Goal: Book appointment/travel/reservation

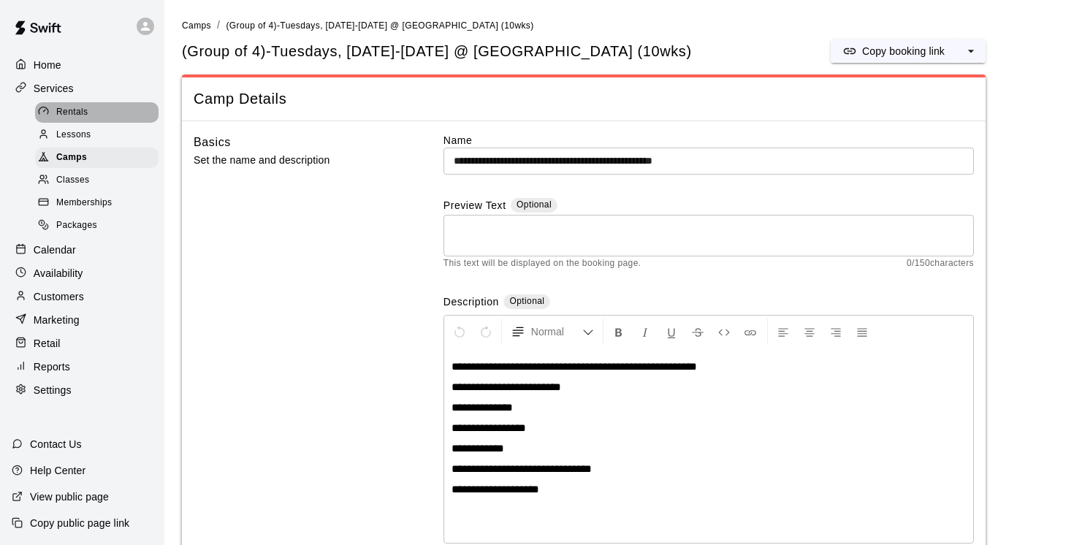
click at [79, 115] on span "Rentals" at bounding box center [72, 112] width 32 height 15
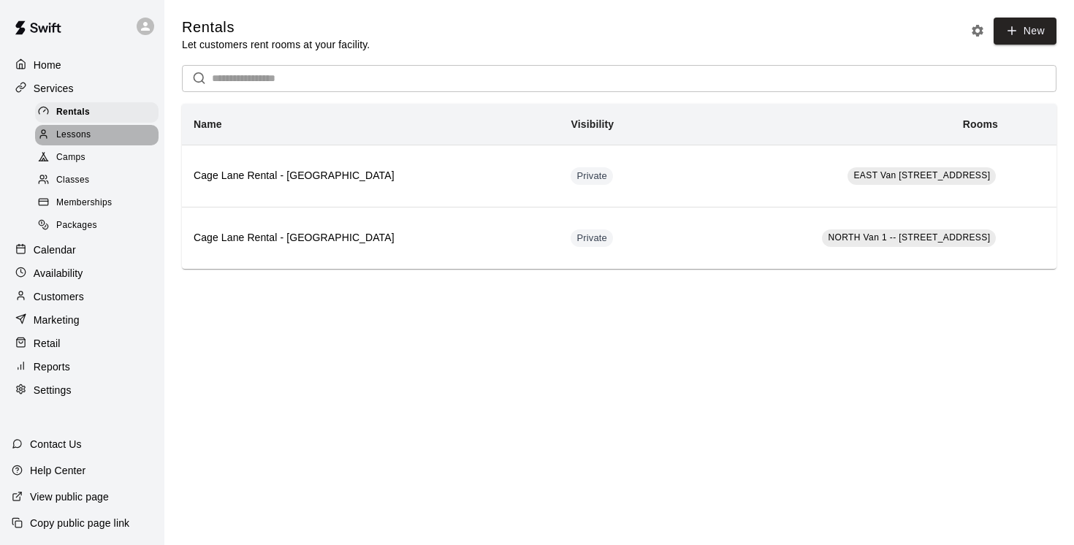
click at [73, 133] on span "Lessons" at bounding box center [73, 135] width 35 height 15
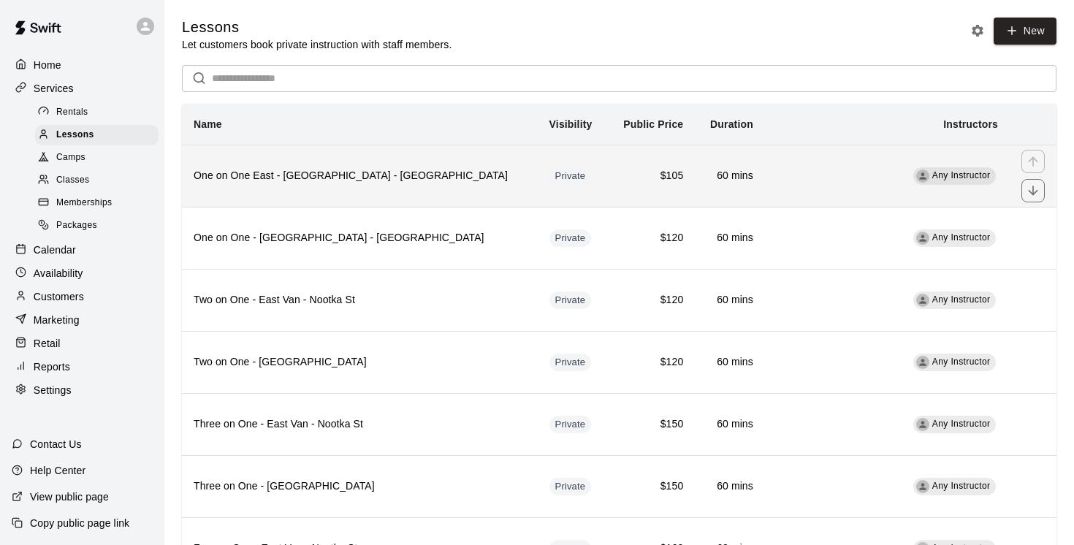
click at [356, 194] on th "One on One East - [GEOGRAPHIC_DATA] - [GEOGRAPHIC_DATA]" at bounding box center [360, 176] width 356 height 62
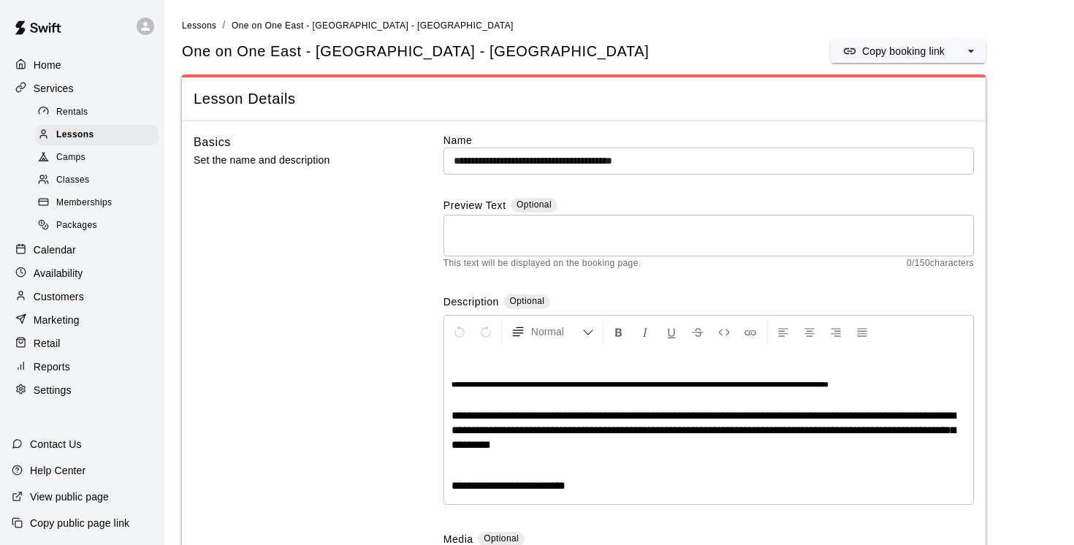
click at [61, 252] on p "Calendar" at bounding box center [55, 250] width 42 height 15
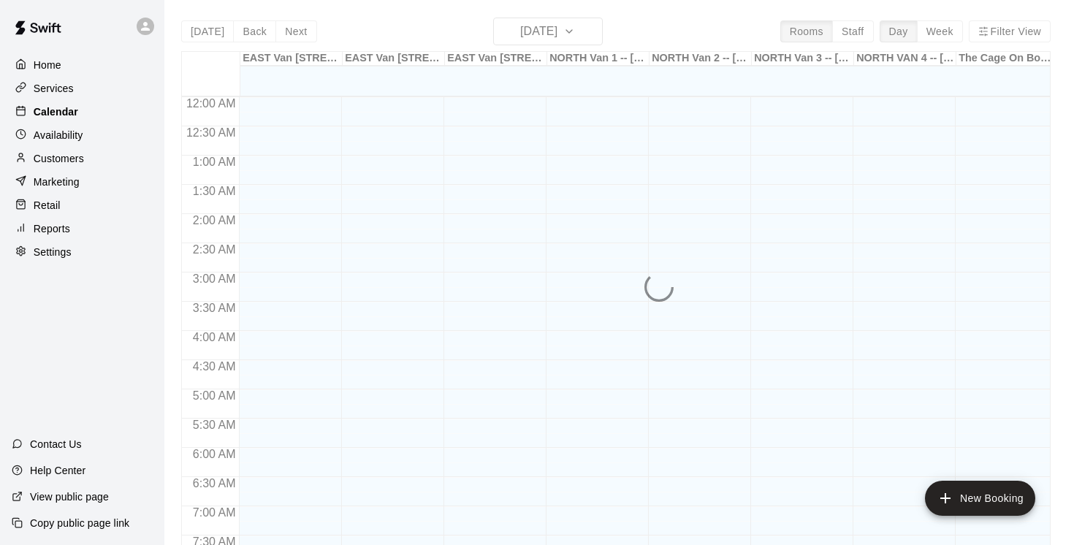
scroll to position [623, 0]
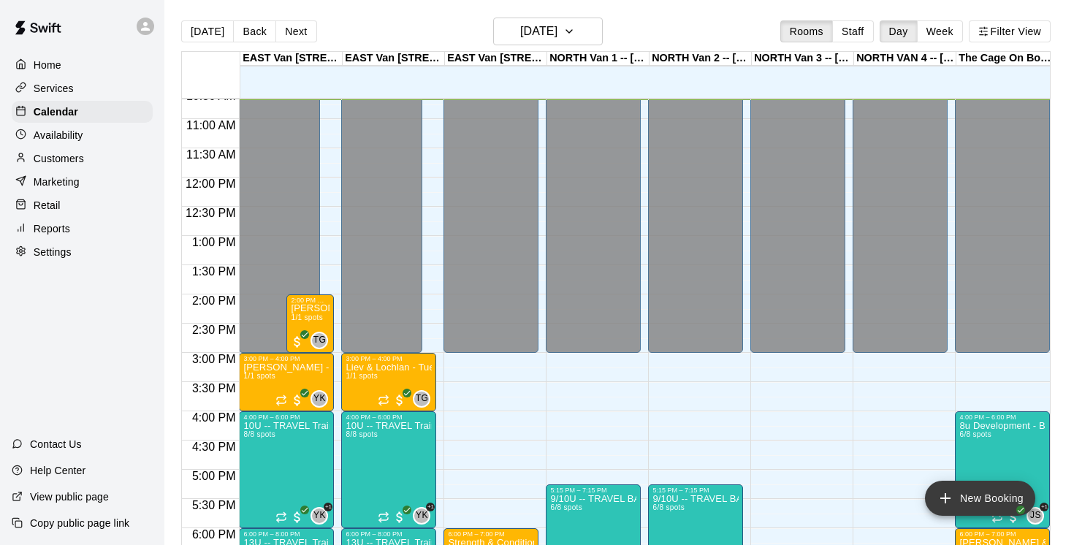
click at [980, 498] on button "New Booking" at bounding box center [980, 498] width 110 height 35
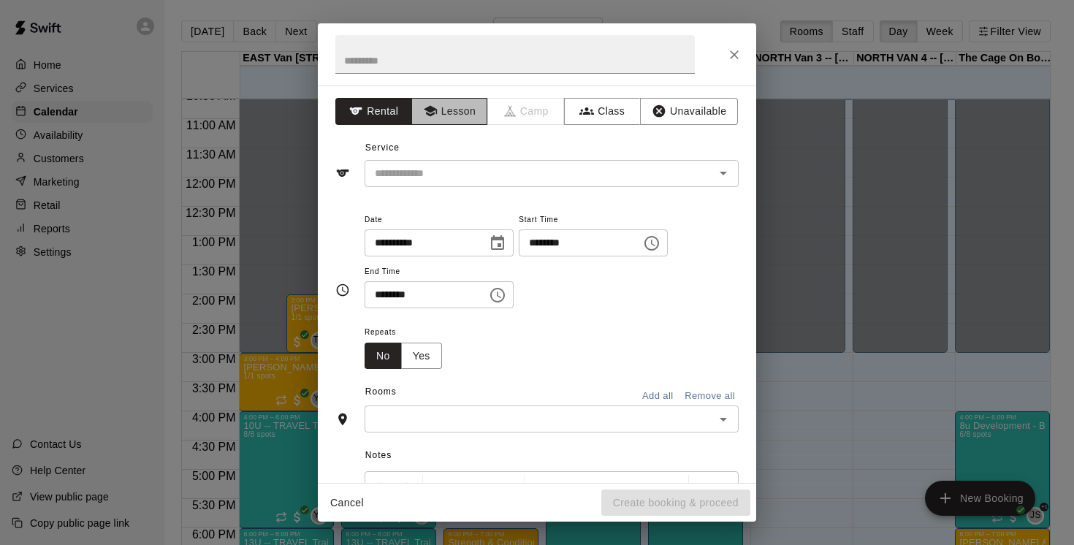
click at [460, 117] on button "Lesson" at bounding box center [449, 111] width 77 height 27
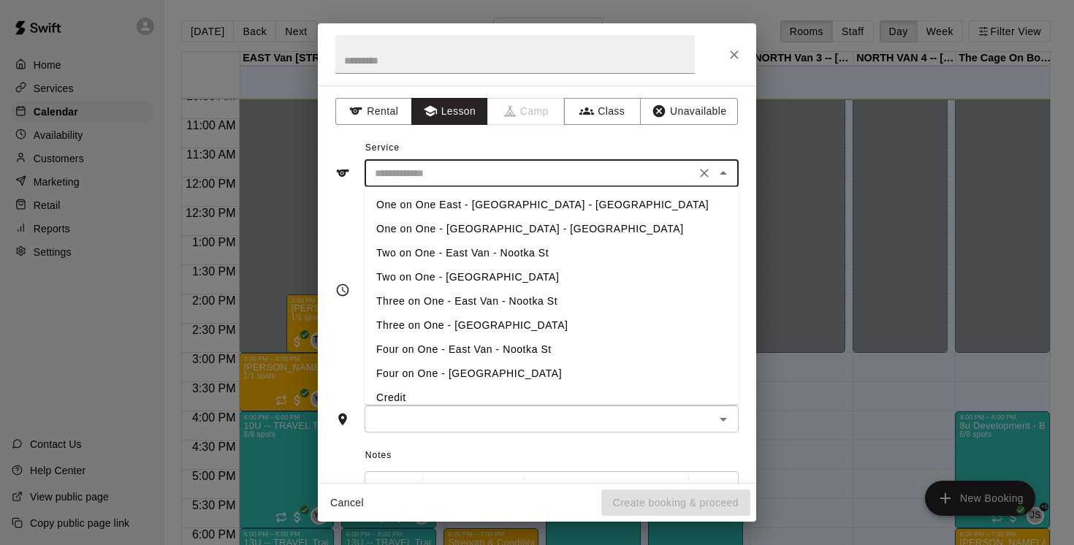
click at [429, 175] on input "text" at bounding box center [530, 173] width 322 height 18
click at [435, 204] on li "One on One East - [GEOGRAPHIC_DATA] - [GEOGRAPHIC_DATA]" at bounding box center [552, 205] width 374 height 24
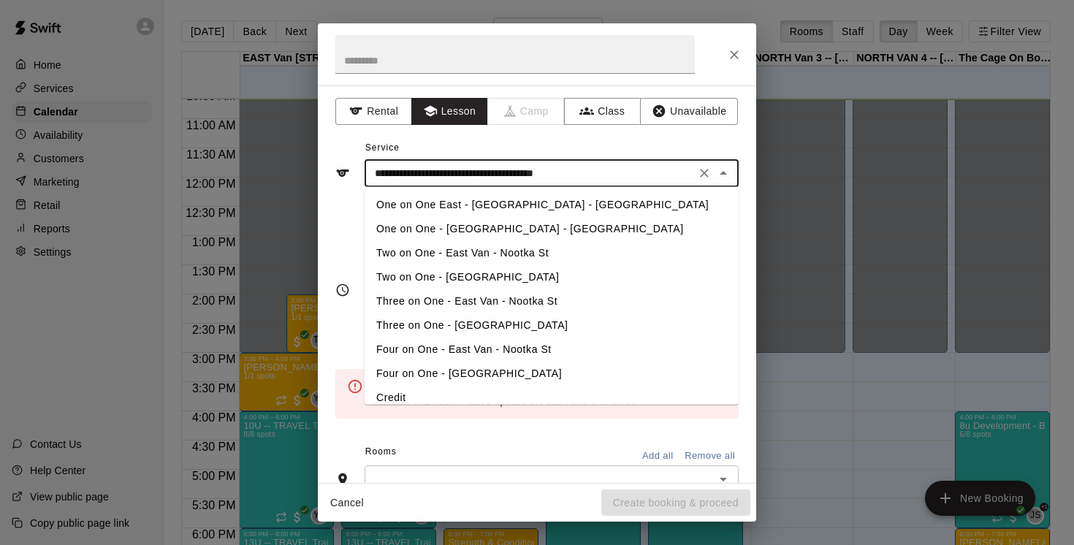
drag, startPoint x: 613, startPoint y: 175, endPoint x: 365, endPoint y: 155, distance: 249.2
click at [365, 155] on div "**********" at bounding box center [536, 162] width 403 height 50
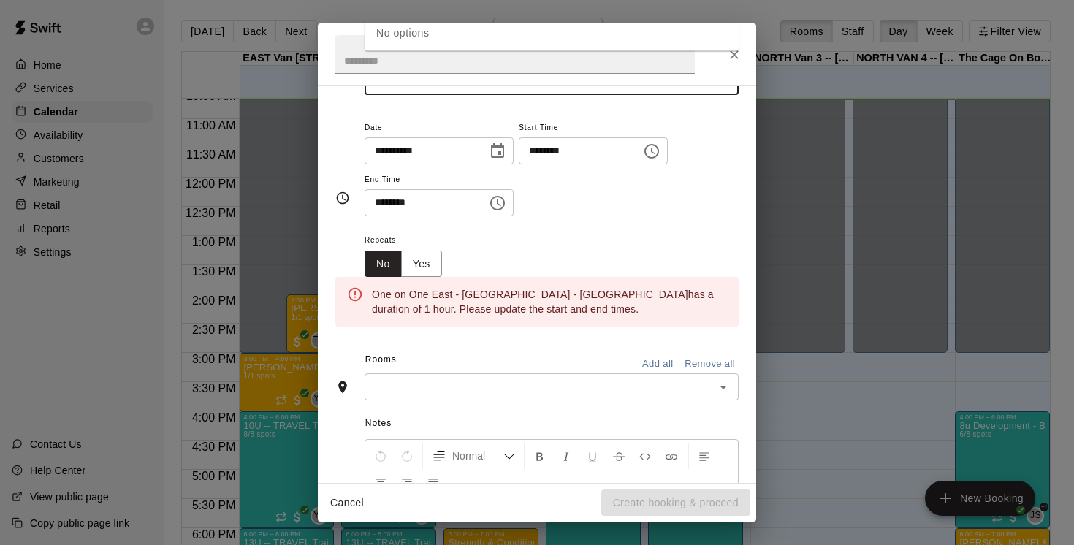
scroll to position [0, 0]
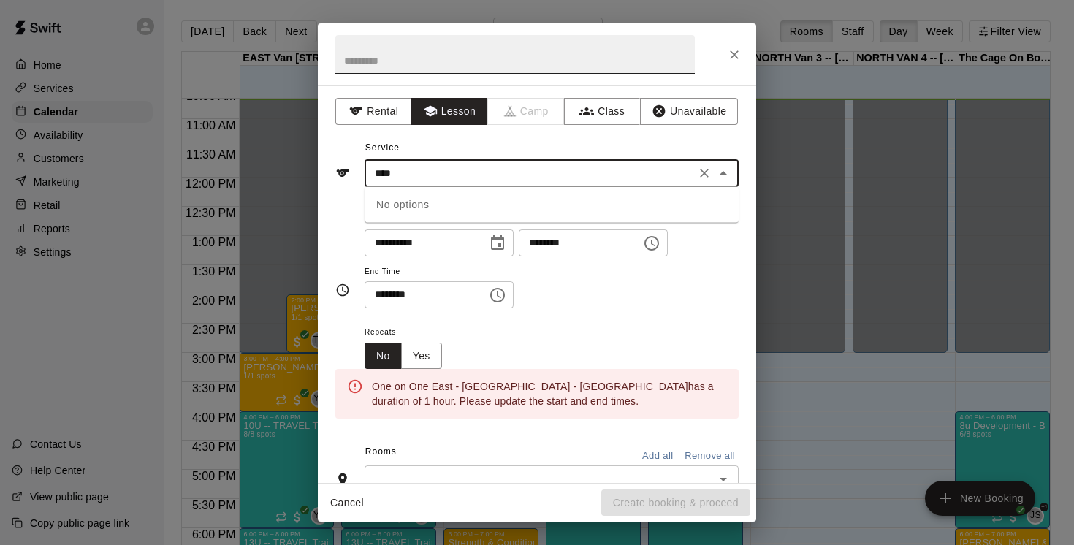
type input "**********"
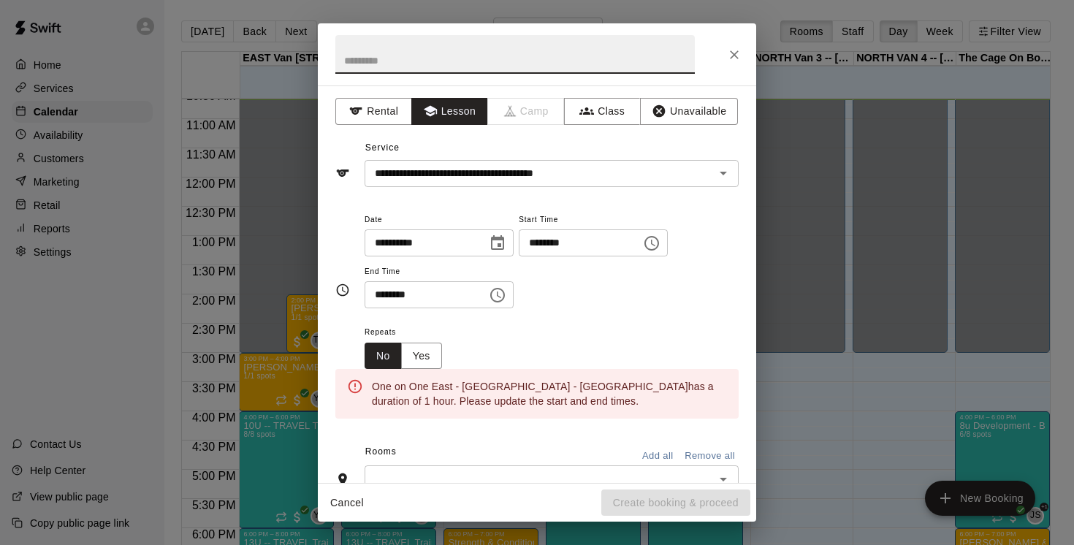
click at [441, 53] on input "text" at bounding box center [514, 54] width 359 height 39
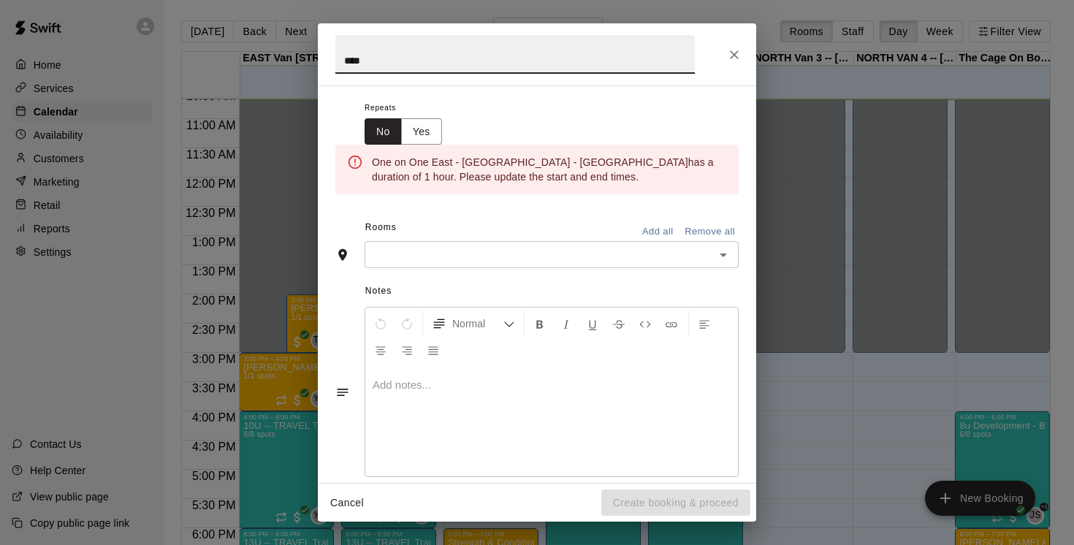
scroll to position [246, 0]
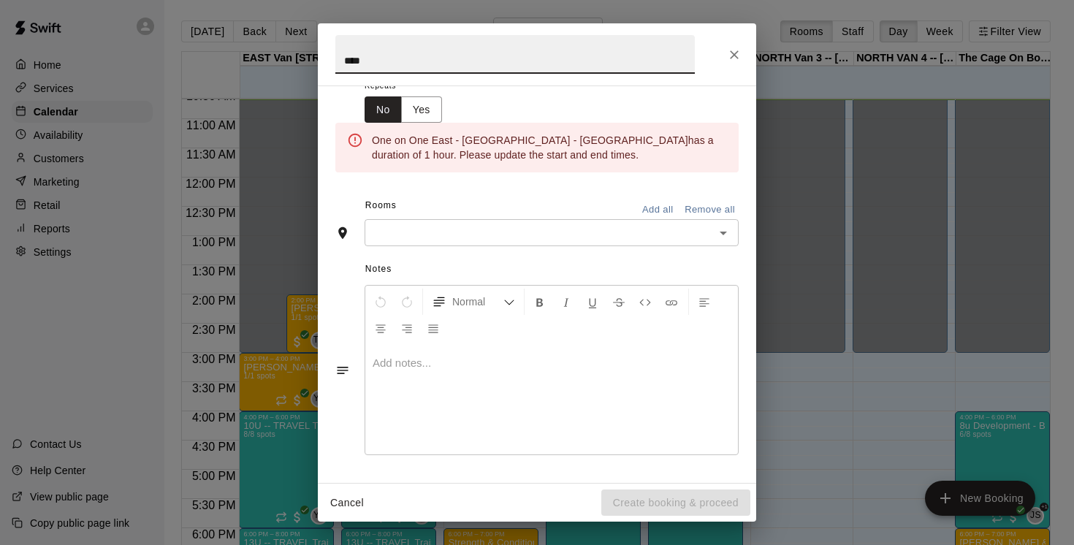
click at [525, 231] on input "text" at bounding box center [539, 233] width 341 height 18
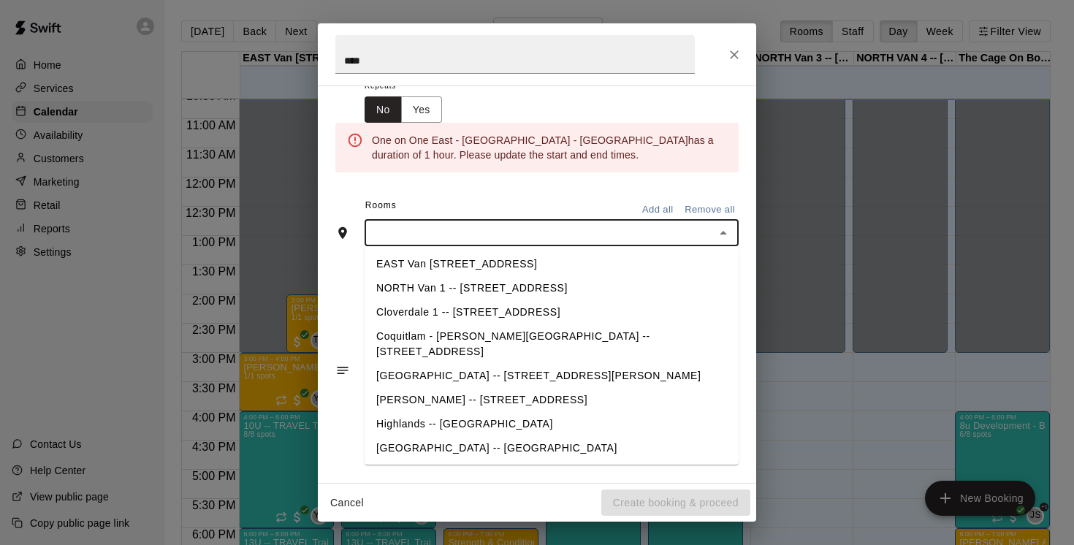
click at [552, 264] on li "EAST Van [STREET_ADDRESS]" at bounding box center [552, 264] width 374 height 24
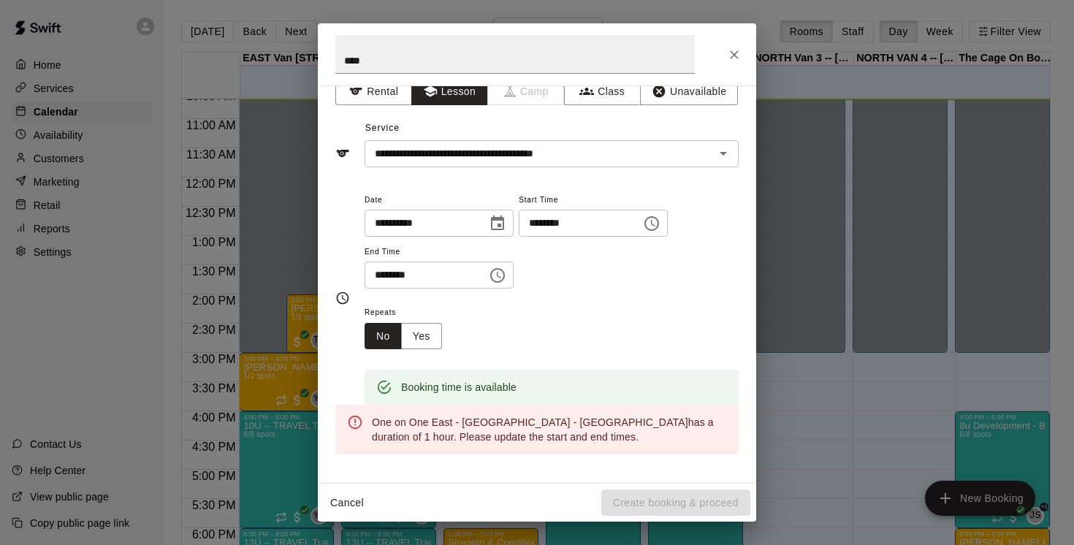
scroll to position [0, 0]
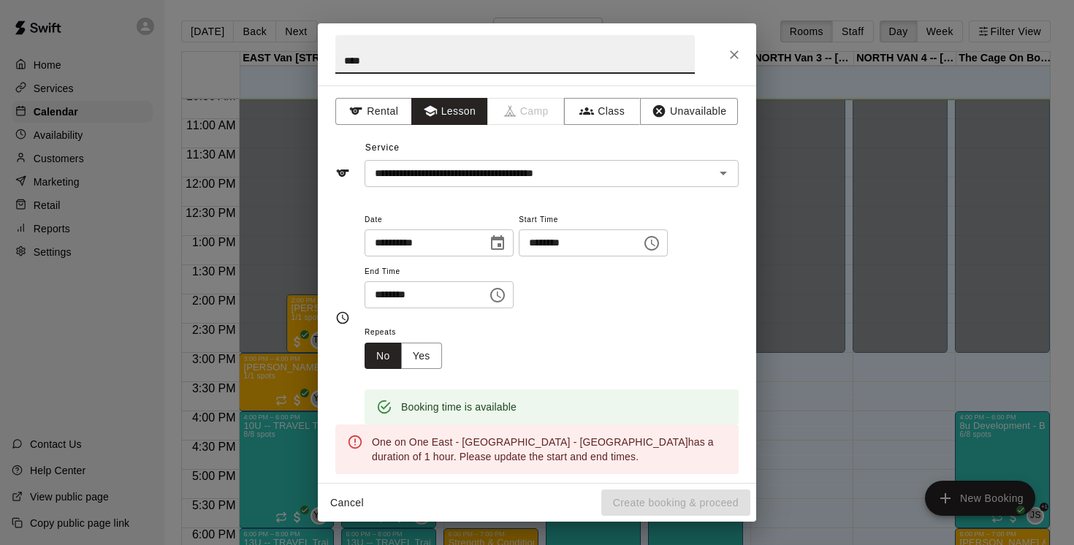
click at [381, 60] on input "****" at bounding box center [514, 54] width 359 height 39
type input "*"
click at [704, 170] on icon "Clear" at bounding box center [704, 173] width 15 height 15
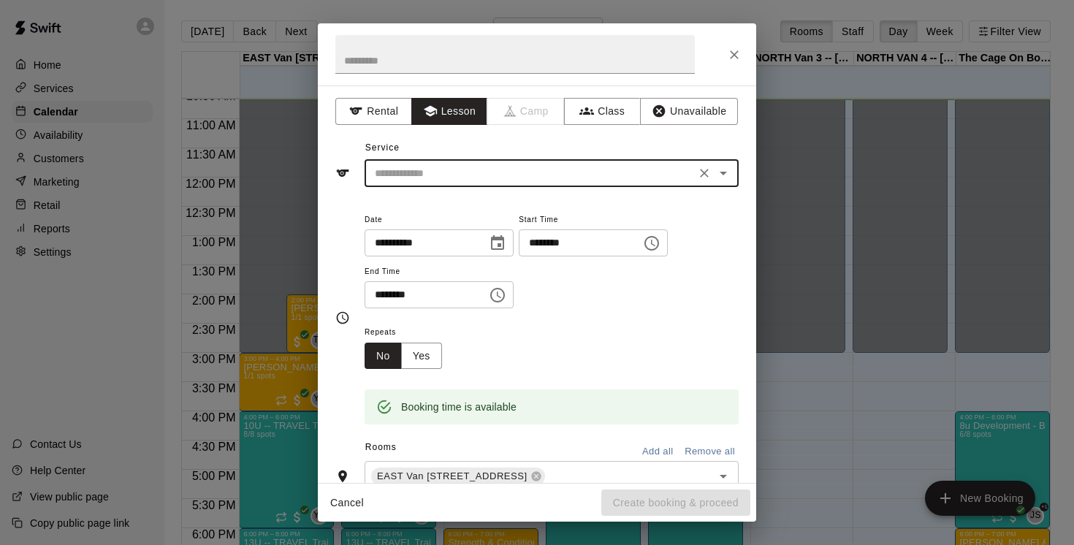
click at [457, 106] on button "Lesson" at bounding box center [449, 111] width 77 height 27
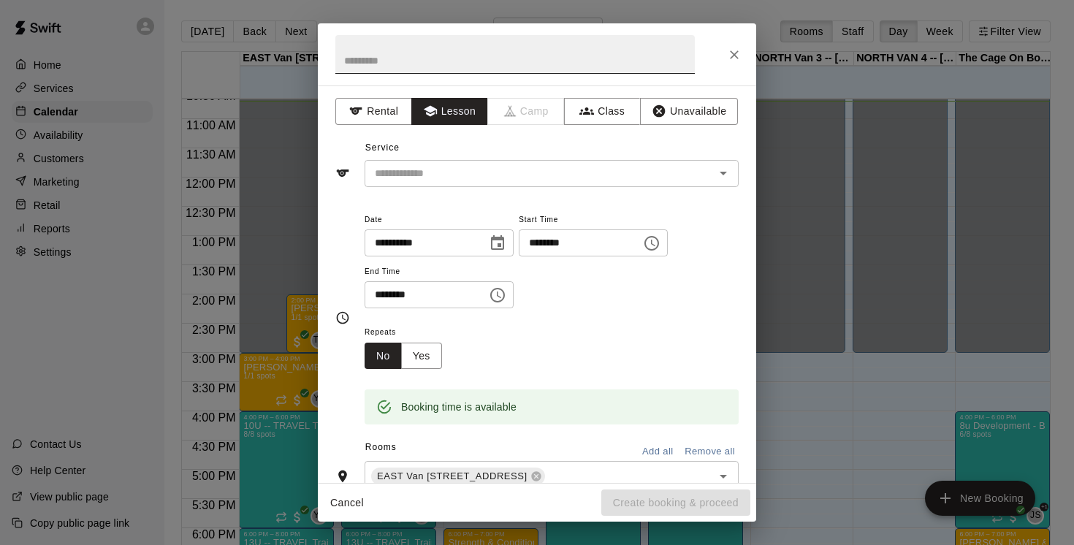
click at [390, 60] on input "text" at bounding box center [514, 54] width 359 height 39
type input "****"
click at [503, 243] on icon "Choose date, selected date is Oct 14, 2025" at bounding box center [497, 242] width 13 height 15
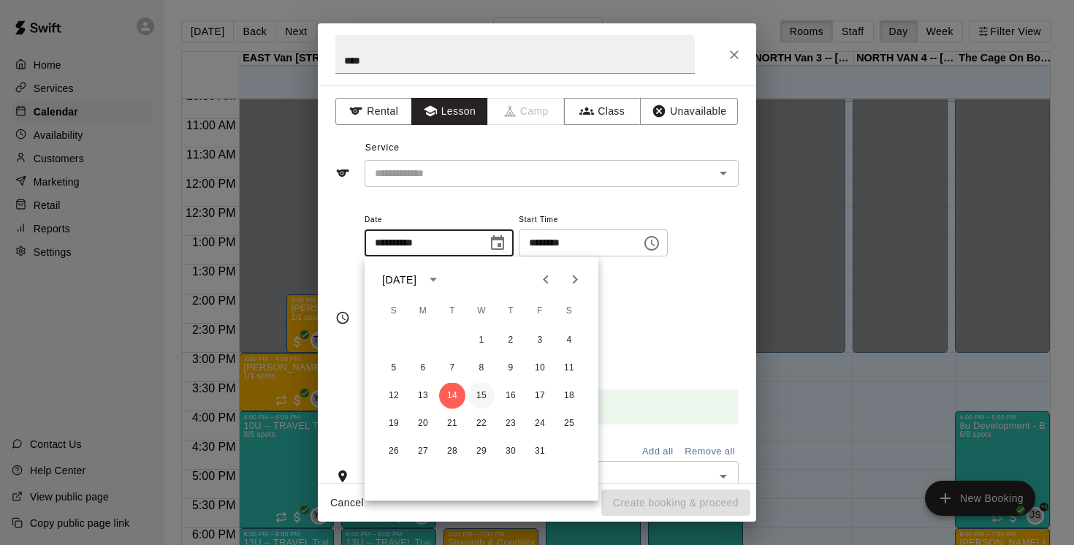
click at [483, 391] on button "15" at bounding box center [481, 396] width 26 height 26
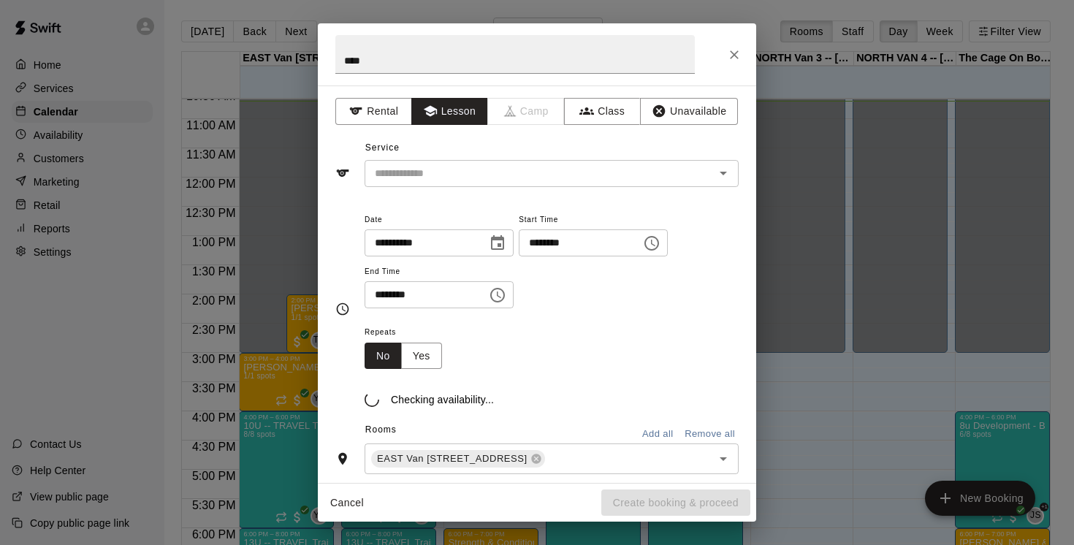
type input "**********"
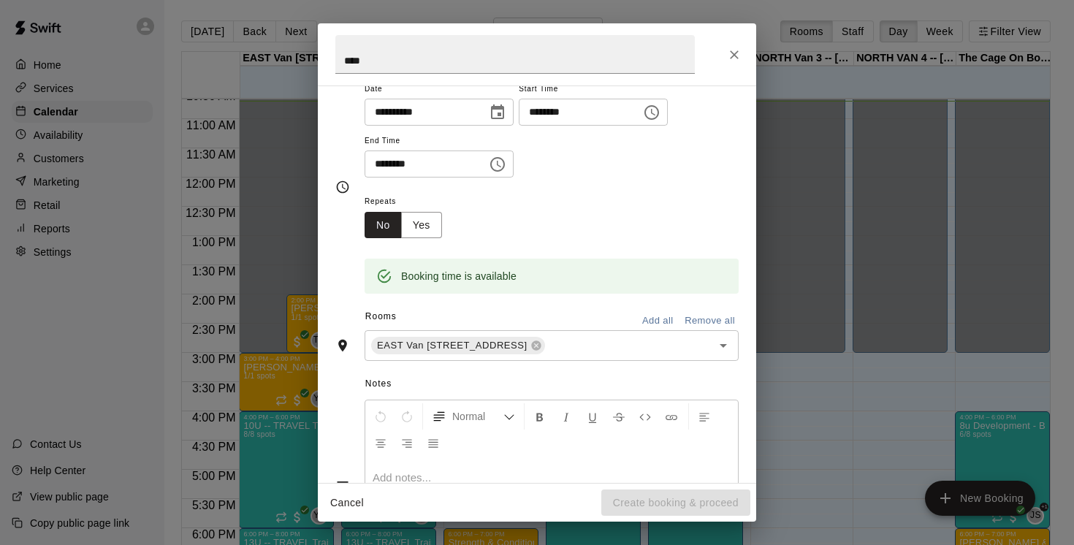
scroll to position [245, 0]
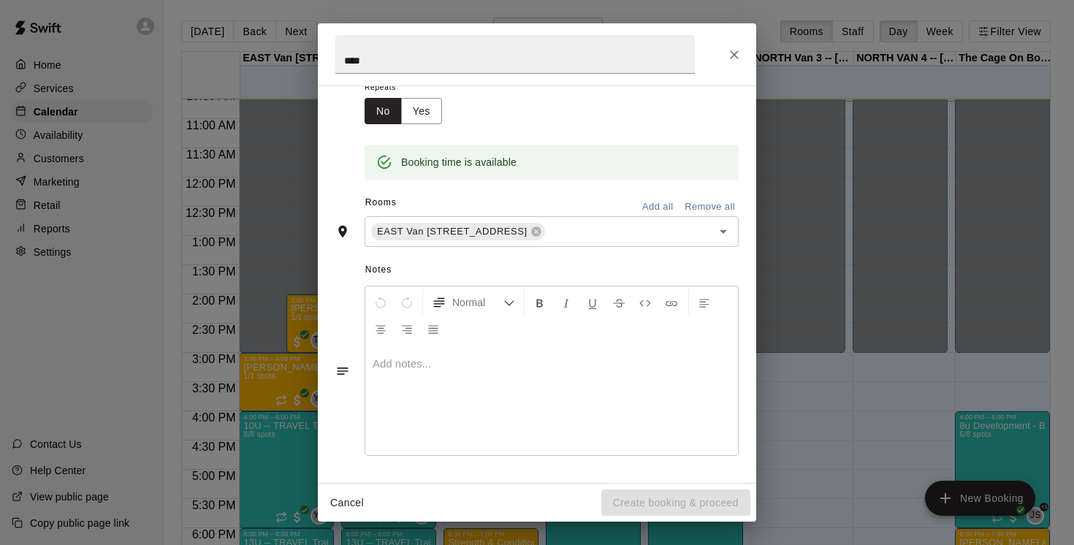
click at [437, 392] on div at bounding box center [551, 401] width 373 height 110
click at [651, 496] on div "Cancel Create booking & proceed" at bounding box center [537, 503] width 438 height 39
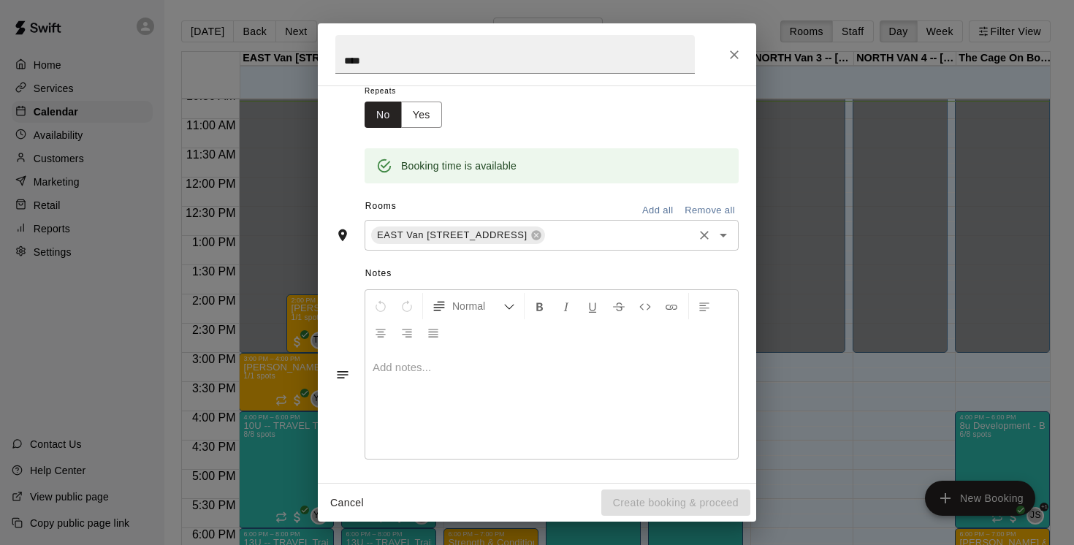
scroll to position [0, 0]
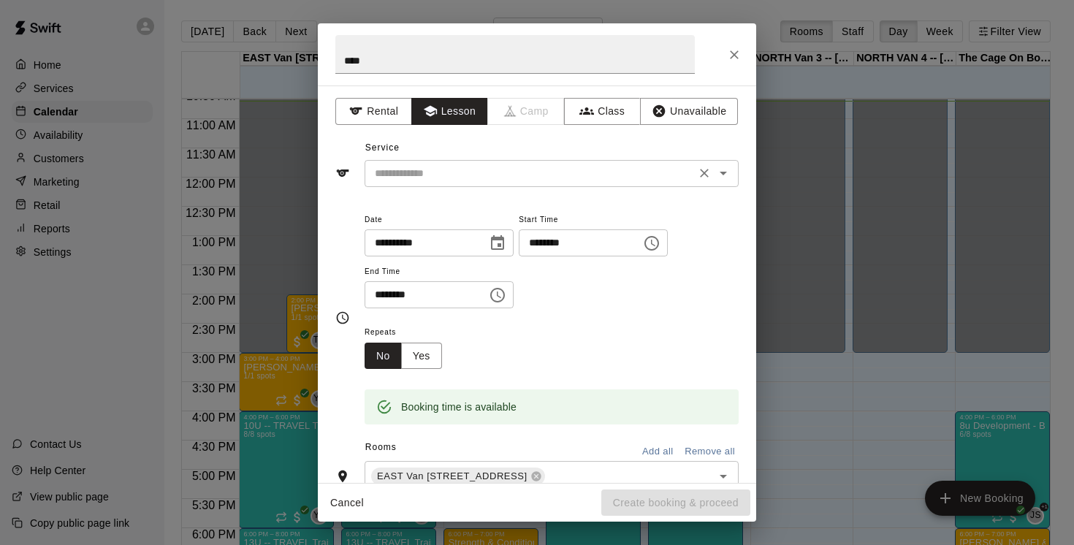
click at [468, 168] on input "text" at bounding box center [530, 173] width 322 height 18
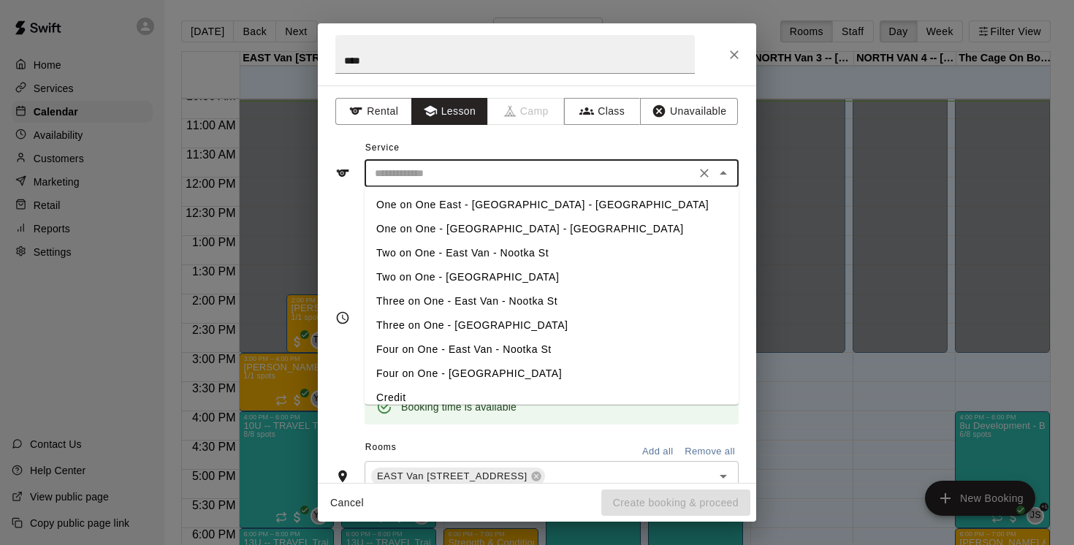
click at [484, 205] on li "One on One East - [GEOGRAPHIC_DATA] - [GEOGRAPHIC_DATA]" at bounding box center [552, 205] width 374 height 24
type input "**********"
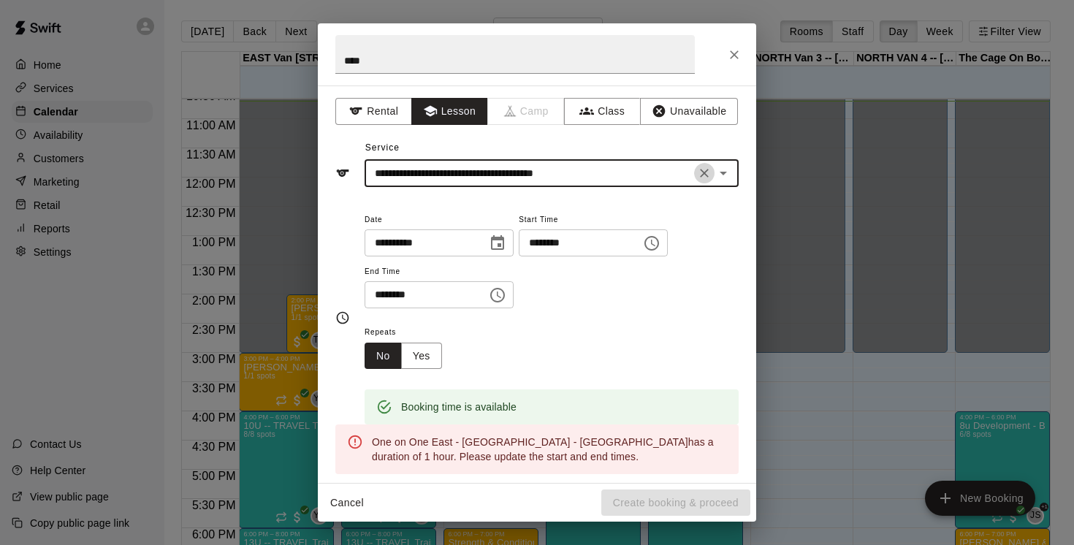
click at [699, 168] on icon "Clear" at bounding box center [704, 173] width 15 height 15
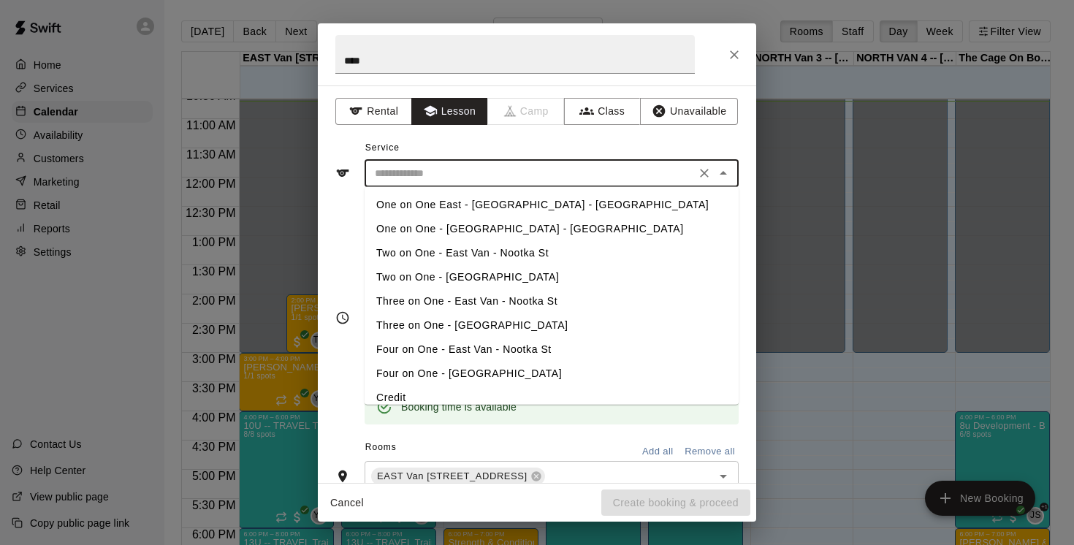
click at [479, 179] on input "text" at bounding box center [530, 173] width 322 height 18
click at [484, 258] on li "Two on One - East Van - Nootka St" at bounding box center [552, 253] width 374 height 24
type input "**********"
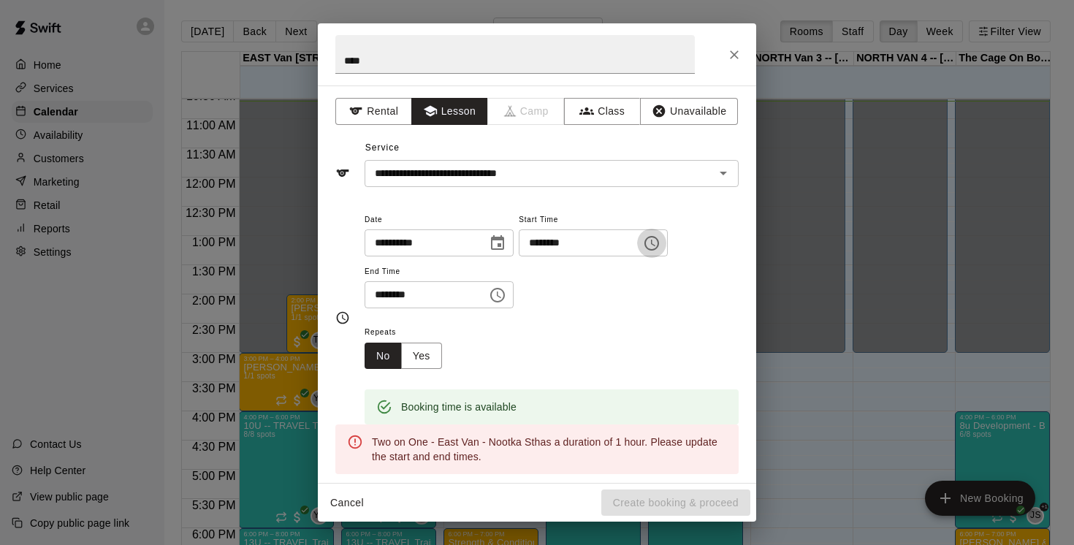
click at [660, 244] on icon "Choose time, selected time is 10:00 AM" at bounding box center [652, 244] width 18 height 18
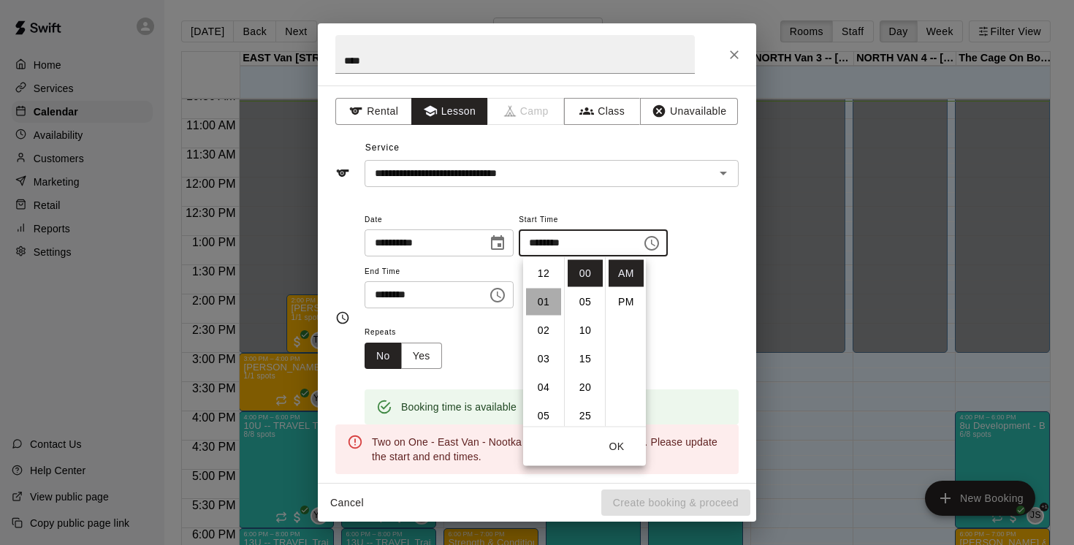
click at [546, 303] on li "01" at bounding box center [543, 302] width 35 height 27
type input "********"
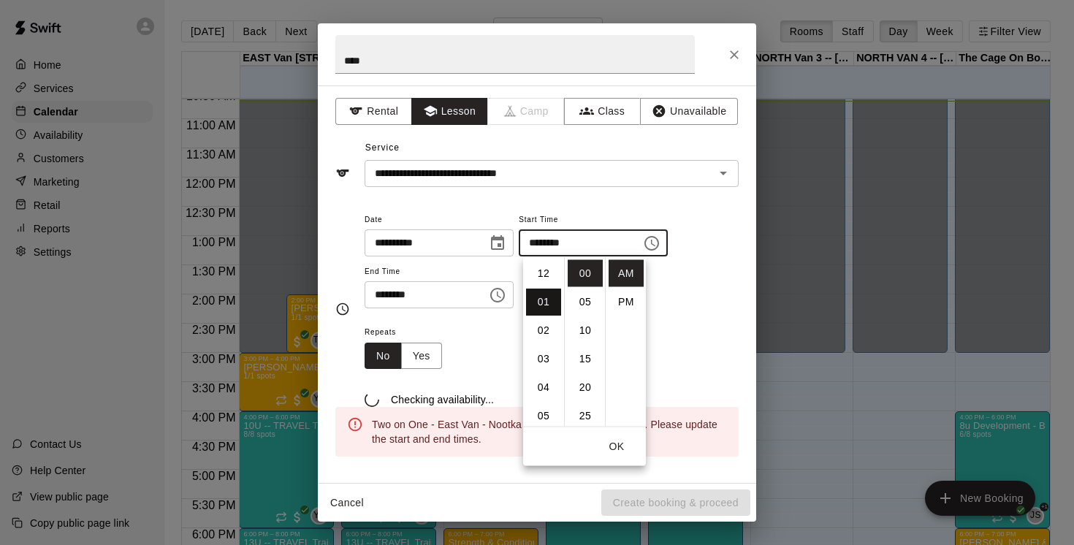
scroll to position [28, 0]
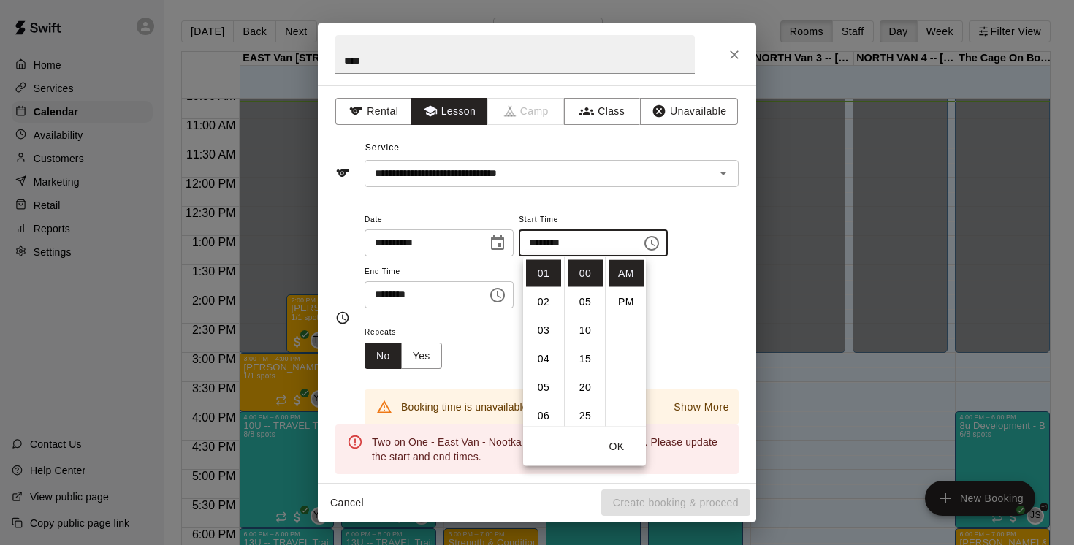
click at [503, 298] on icon "Choose time, selected time is 10:30 AM" at bounding box center [498, 295] width 18 height 18
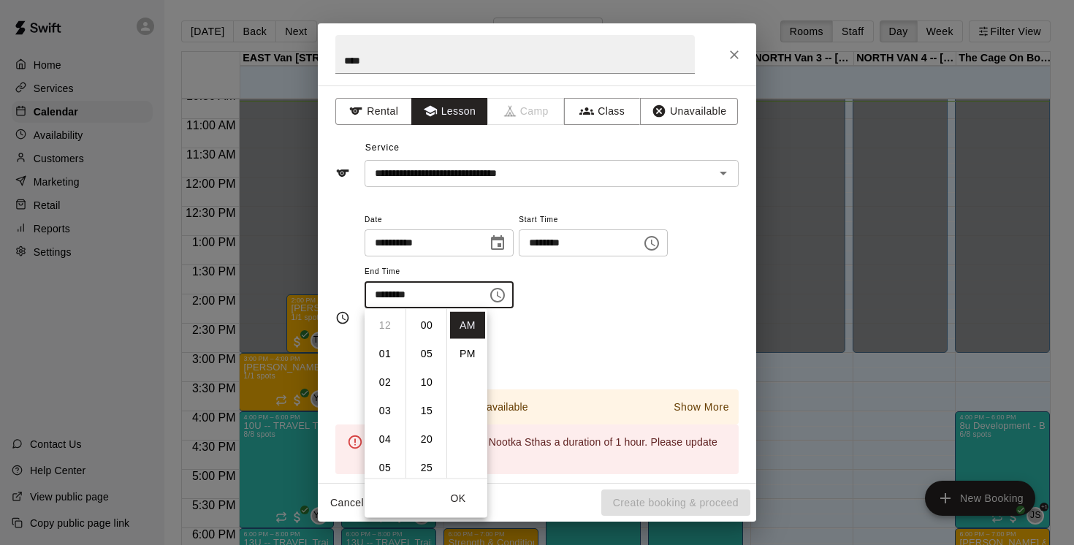
scroll to position [171, 0]
click at [506, 302] on icon "Choose time, selected time is 10:30 AM" at bounding box center [498, 295] width 18 height 18
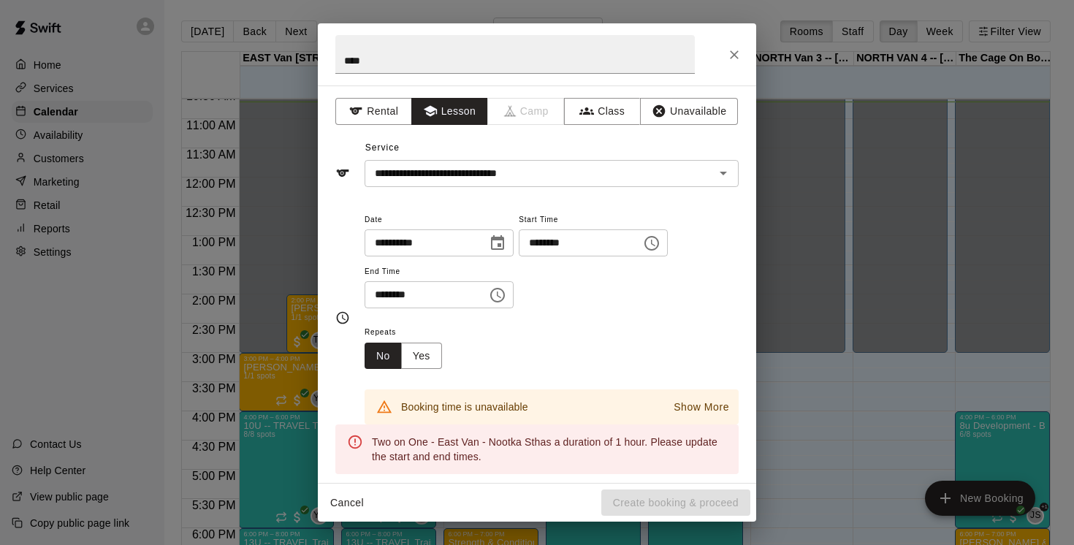
click at [435, 296] on input "********" at bounding box center [421, 294] width 113 height 27
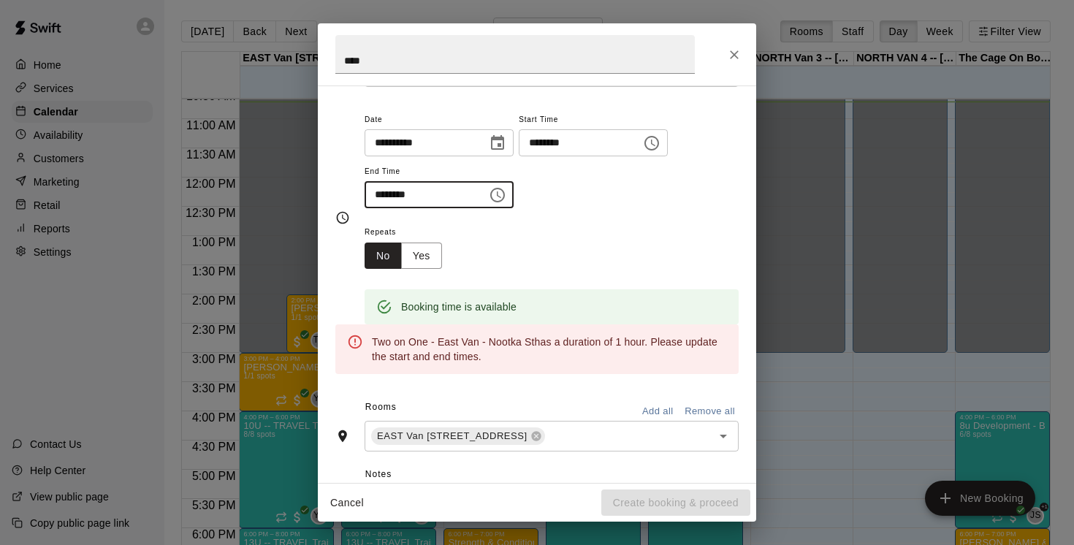
scroll to position [132, 0]
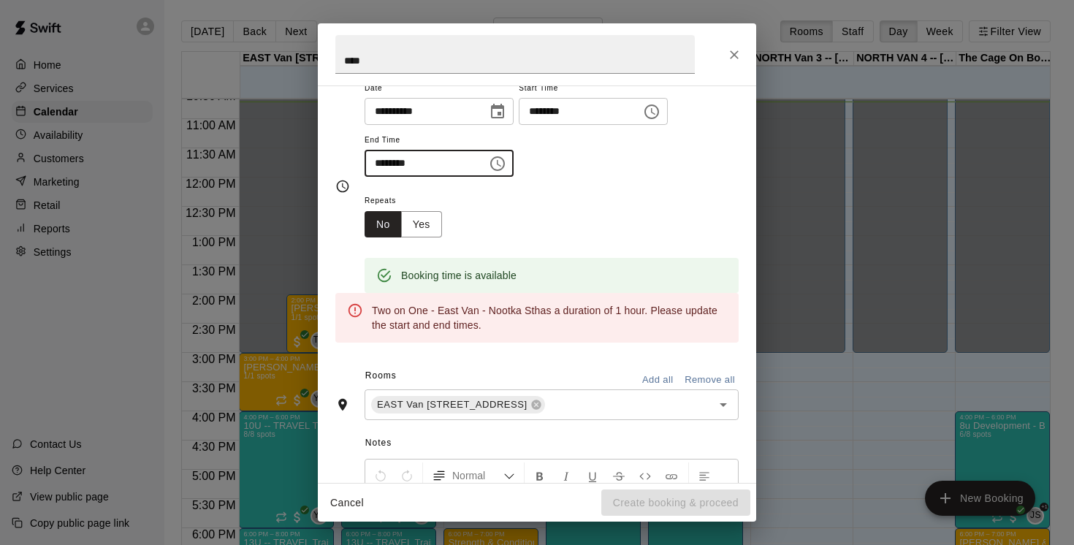
click at [494, 160] on icon "Choose time, selected time is 2:30 AM" at bounding box center [498, 164] width 18 height 18
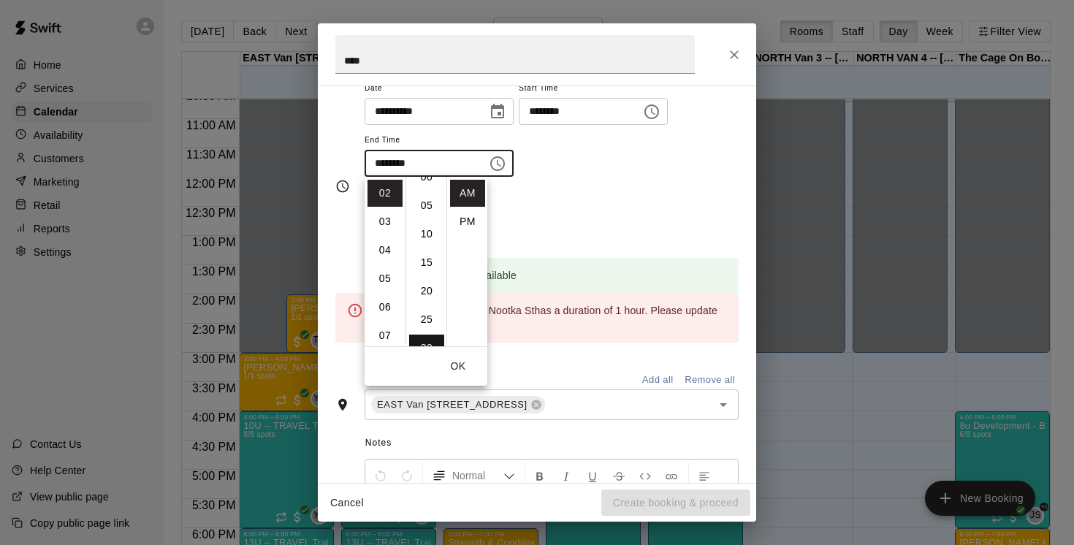
scroll to position [0, 0]
click at [430, 198] on li "00" at bounding box center [426, 193] width 35 height 27
type input "********"
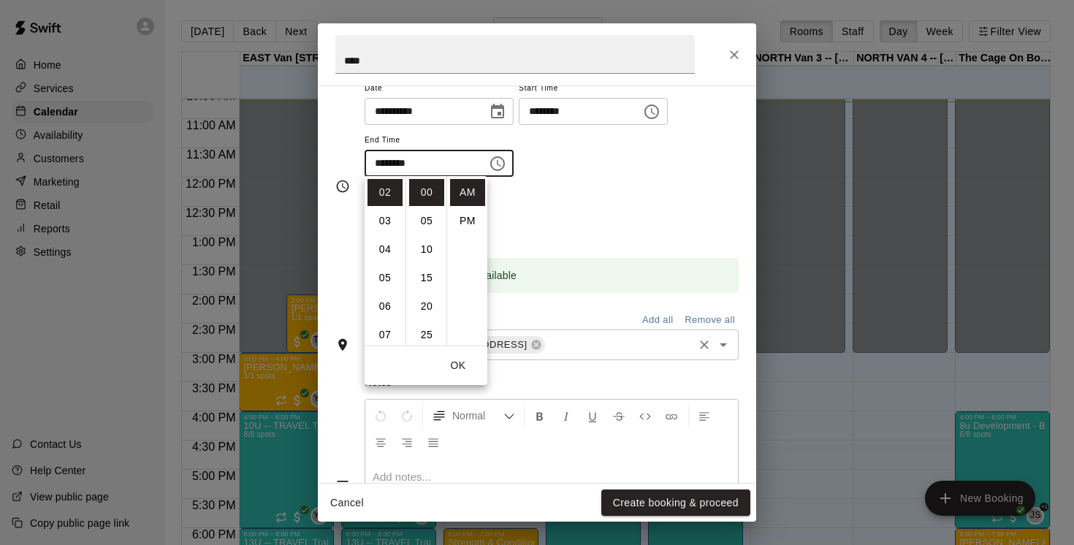
scroll to position [245, 0]
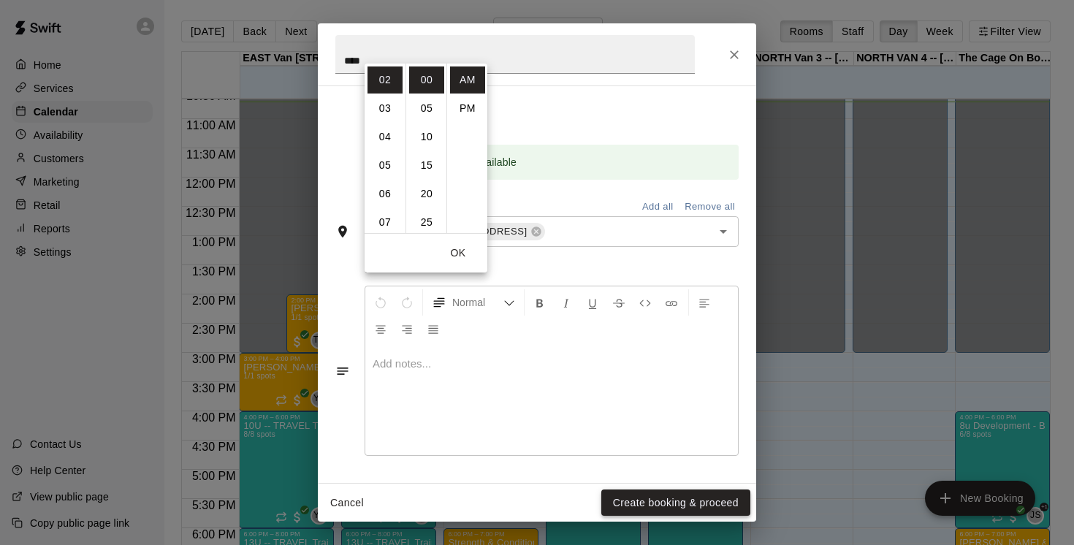
click at [660, 503] on button "Create booking & proceed" at bounding box center [675, 502] width 149 height 27
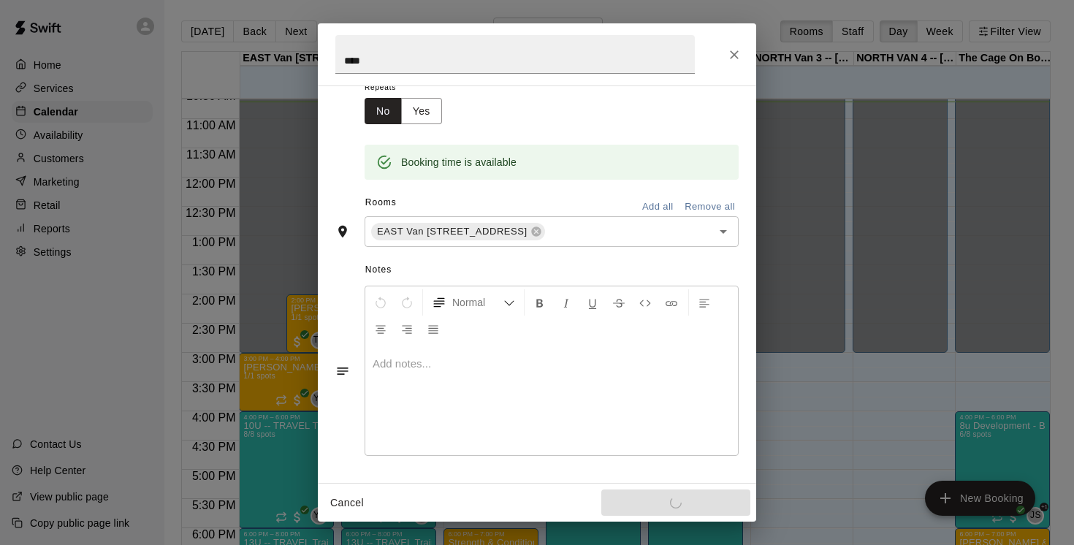
scroll to position [10, 0]
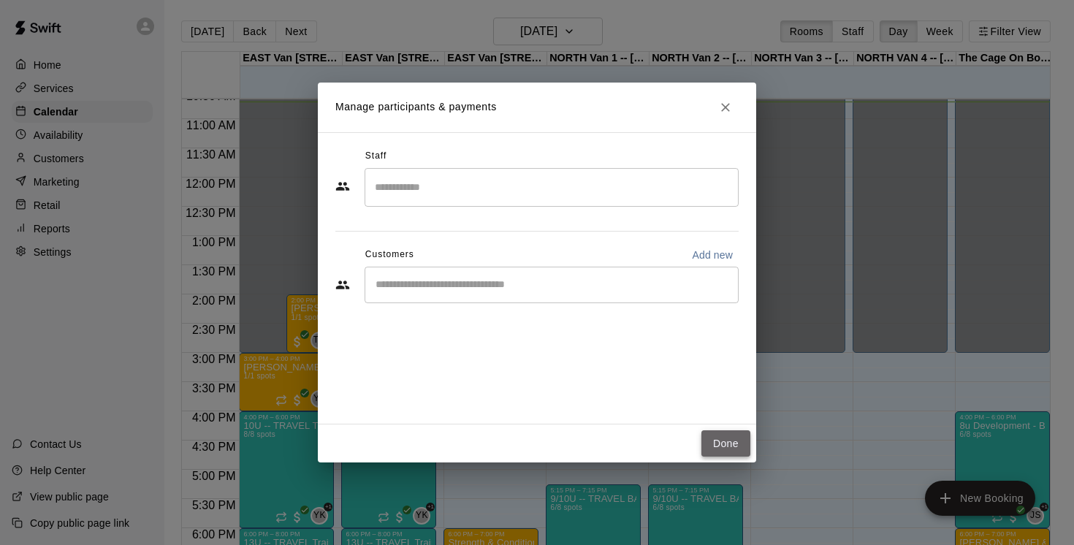
click at [730, 440] on button "Done" at bounding box center [725, 443] width 49 height 27
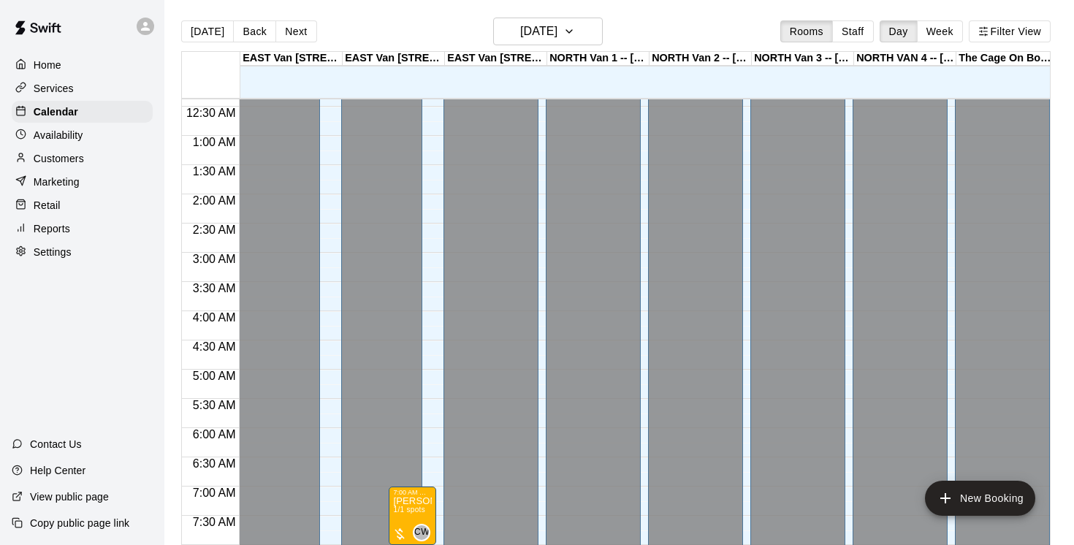
scroll to position [26, 0]
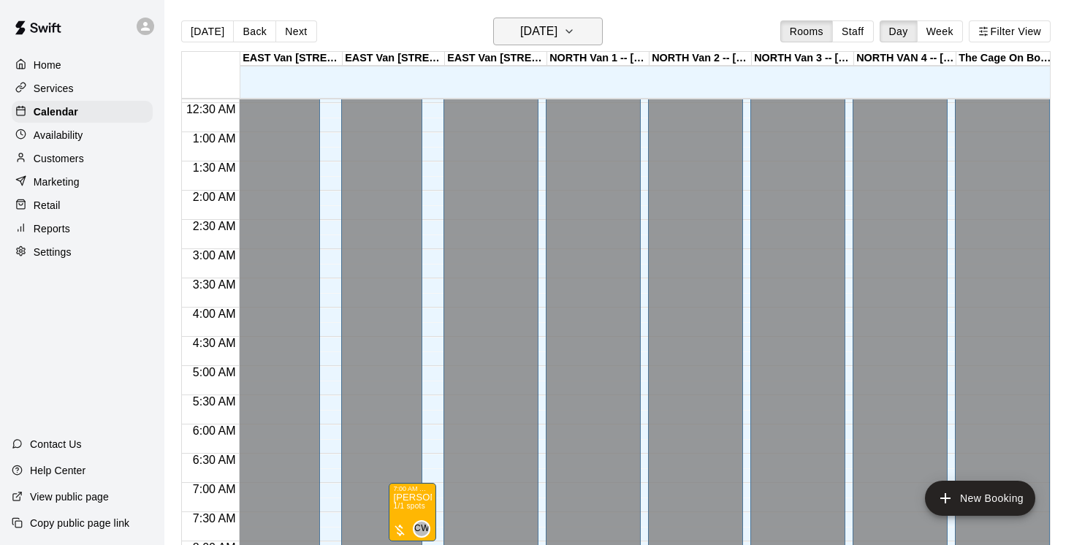
click at [575, 28] on icon "button" at bounding box center [569, 32] width 12 height 18
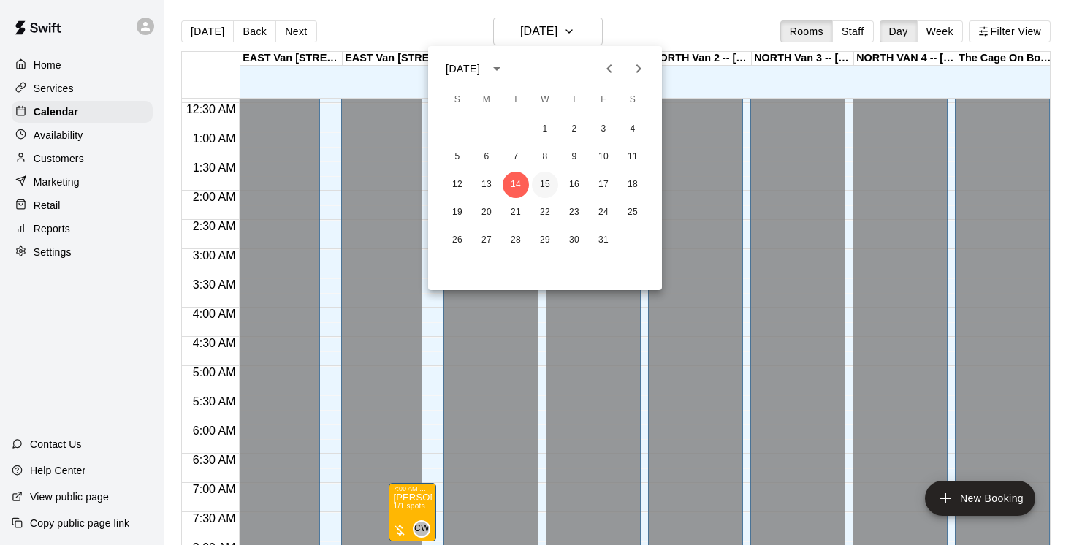
click at [549, 186] on button "15" at bounding box center [545, 185] width 26 height 26
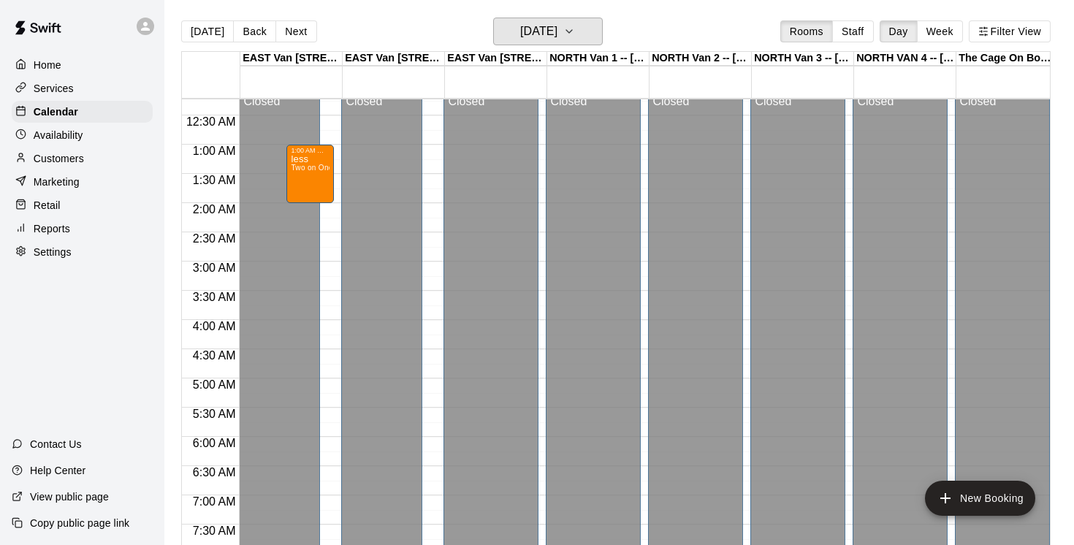
scroll to position [0, 0]
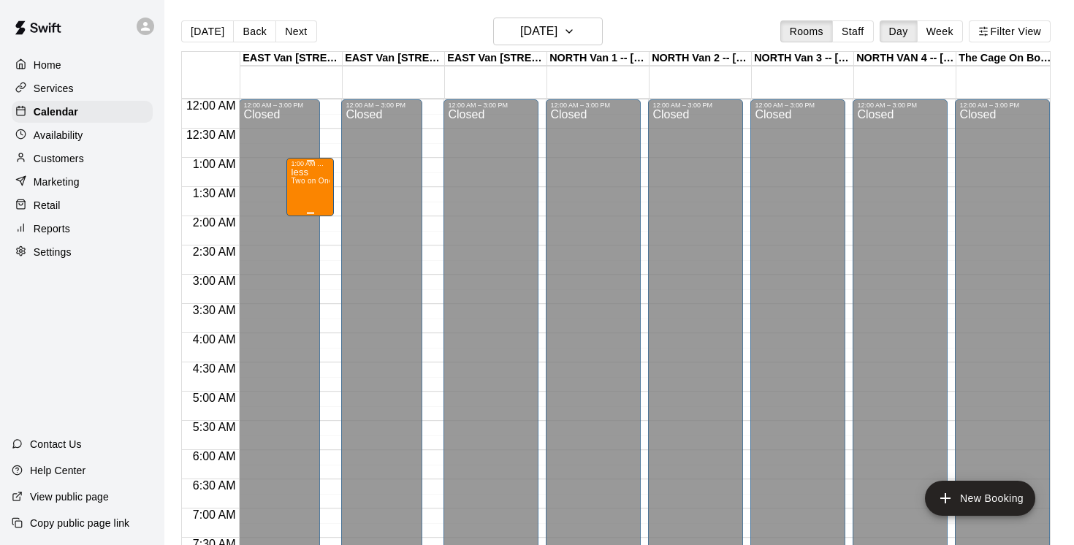
click at [315, 193] on div "less Two on One - East Van - Nootka St" at bounding box center [310, 439] width 39 height 545
click at [310, 254] on icon "delete" at bounding box center [306, 252] width 10 height 13
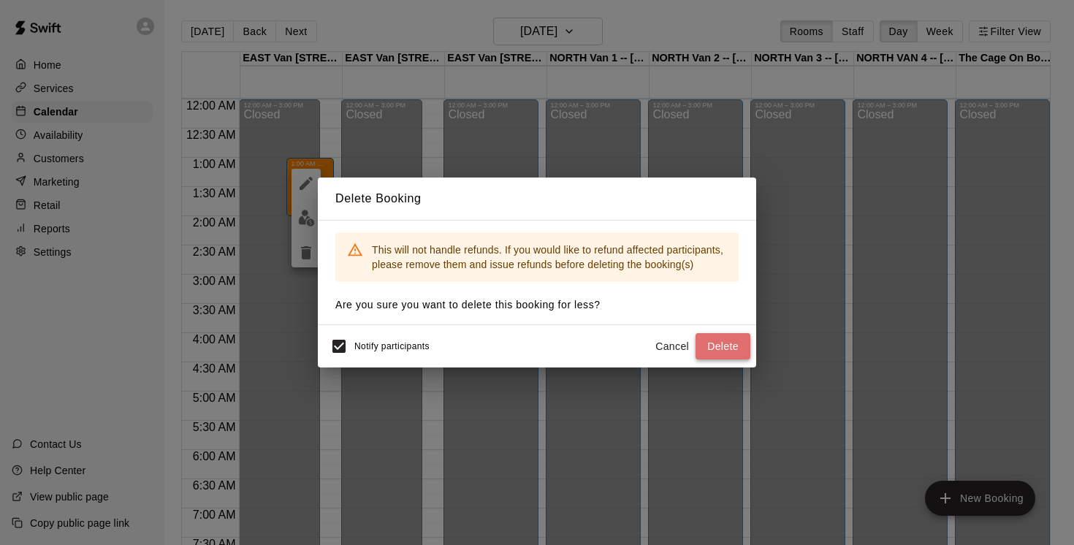
click at [730, 343] on button "Delete" at bounding box center [723, 346] width 55 height 27
